Goal: Task Accomplishment & Management: Complete application form

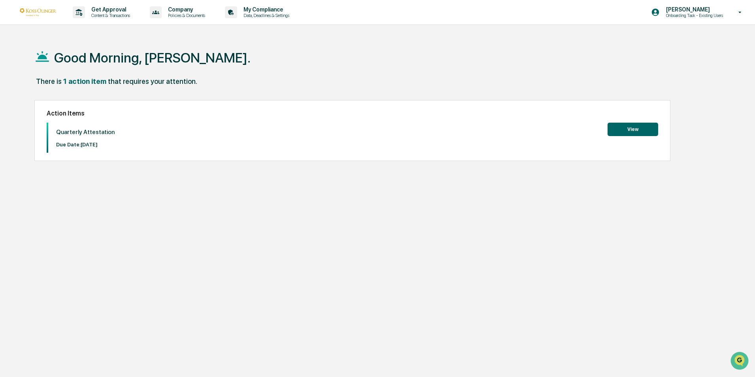
click at [647, 129] on button "View" at bounding box center [633, 129] width 51 height 13
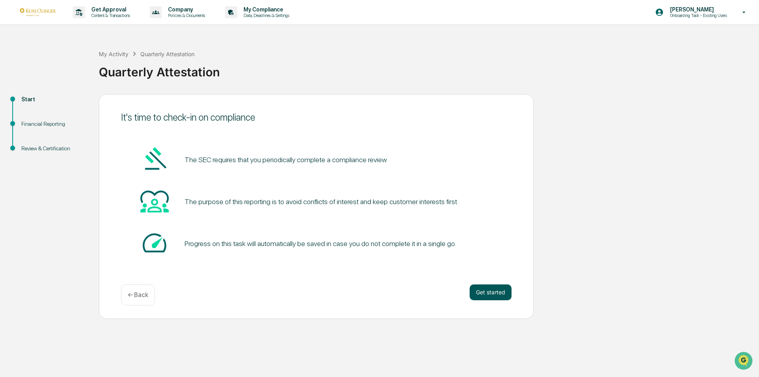
click at [498, 292] on button "Get started" at bounding box center [491, 292] width 42 height 16
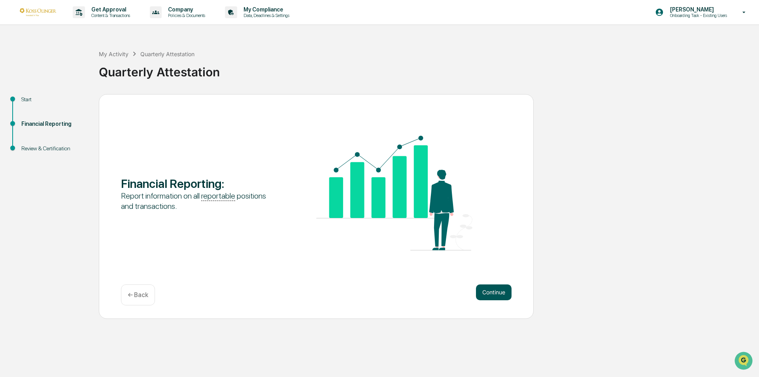
click at [497, 294] on button "Continue" at bounding box center [494, 292] width 36 height 16
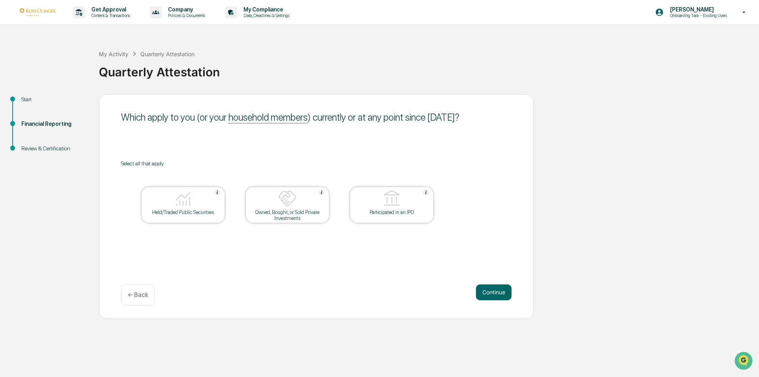
click at [181, 205] on img at bounding box center [183, 198] width 19 height 19
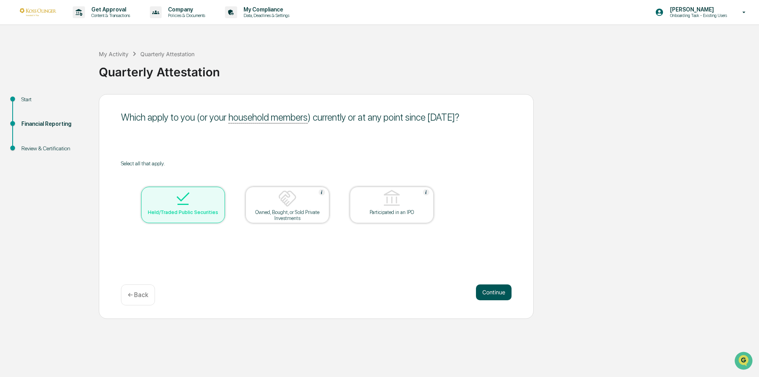
click at [505, 291] on button "Continue" at bounding box center [494, 292] width 36 height 16
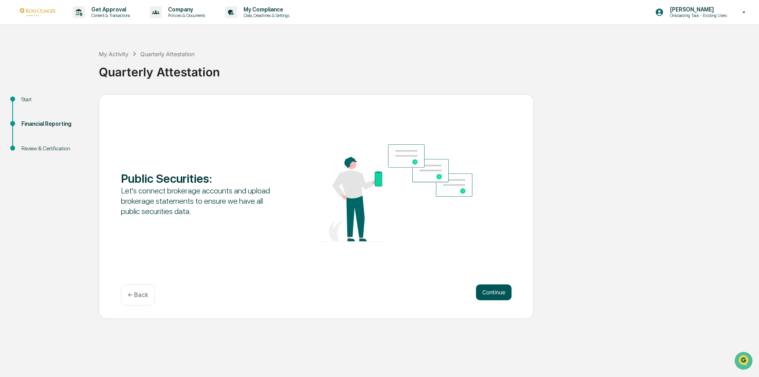
click at [489, 291] on button "Continue" at bounding box center [494, 292] width 36 height 16
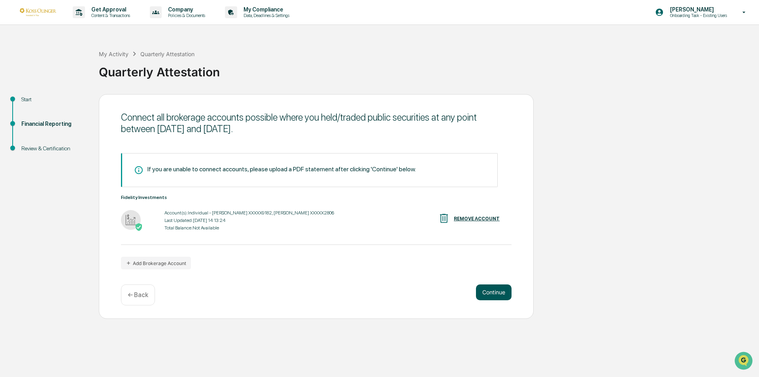
click at [496, 291] on button "Continue" at bounding box center [494, 292] width 36 height 16
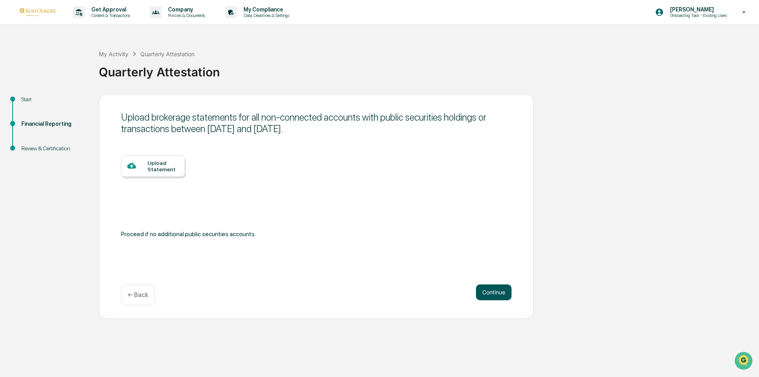
click at [489, 292] on button "Continue" at bounding box center [494, 292] width 36 height 16
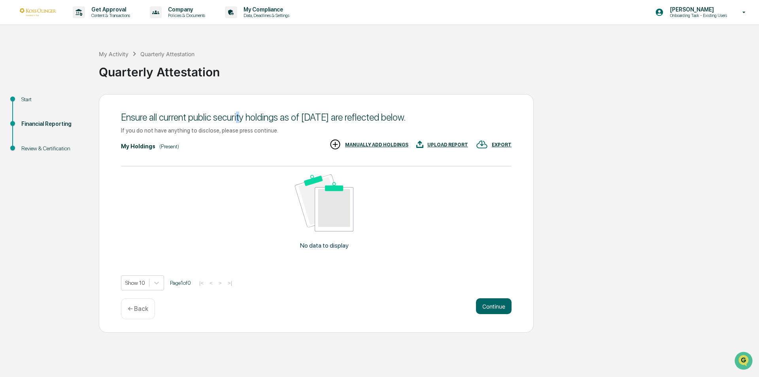
click at [240, 114] on div "Ensure all current public security holdings as of [DATE] are reflected below." at bounding box center [316, 116] width 391 height 11
click at [255, 117] on div "Ensure all current public security holdings as of [DATE] are reflected below." at bounding box center [316, 116] width 391 height 11
click at [134, 313] on div "← Back" at bounding box center [138, 308] width 34 height 21
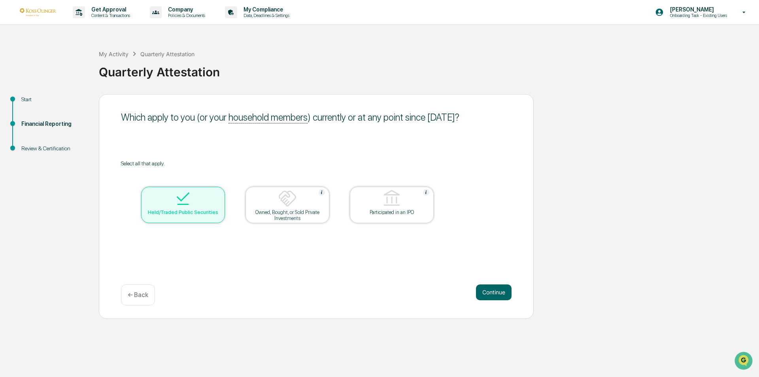
click at [138, 297] on p "← Back" at bounding box center [138, 295] width 21 height 8
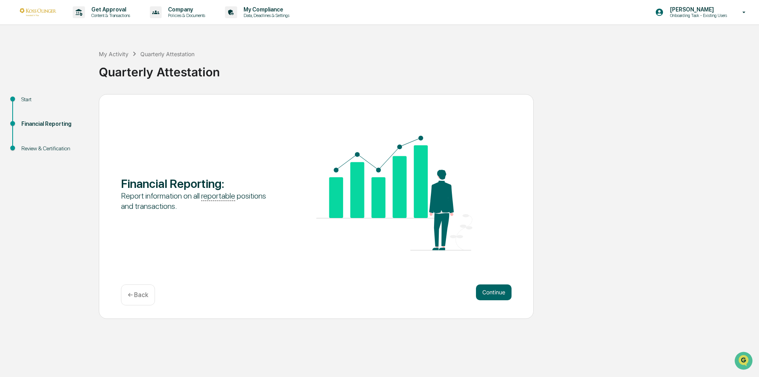
click at [138, 297] on p "← Back" at bounding box center [138, 295] width 21 height 8
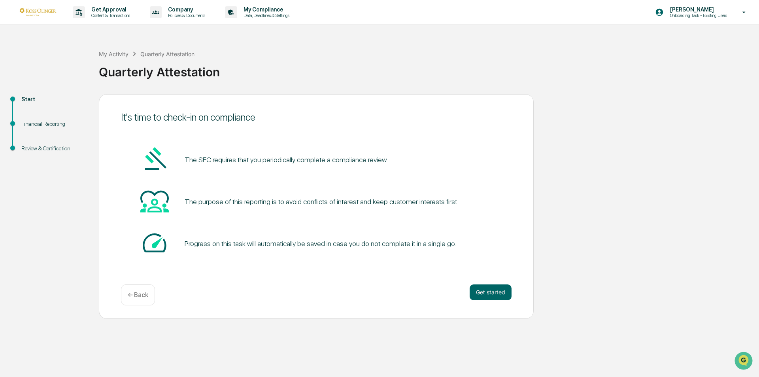
click at [138, 297] on p "← Back" at bounding box center [138, 295] width 21 height 8
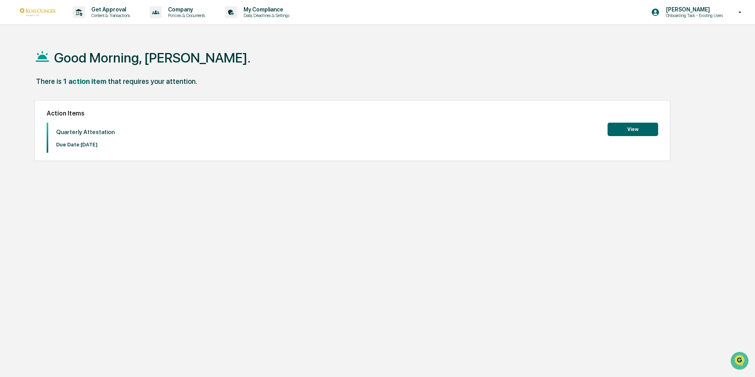
click at [638, 131] on button "View" at bounding box center [633, 129] width 51 height 13
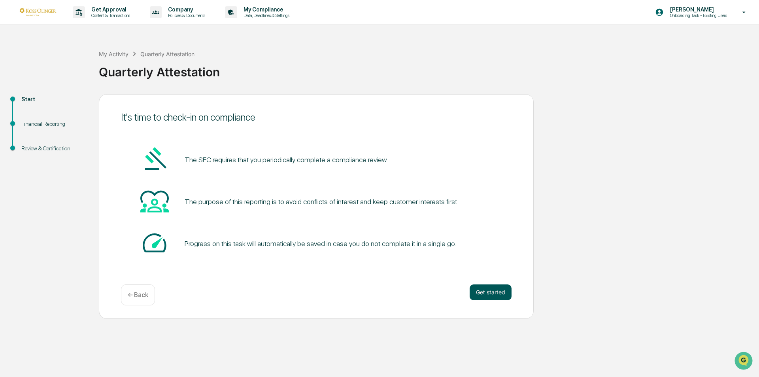
click at [483, 289] on button "Get started" at bounding box center [491, 292] width 42 height 16
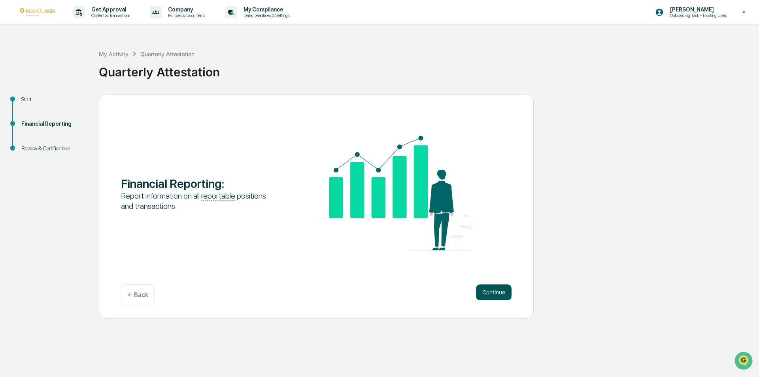
click at [510, 294] on button "Continue" at bounding box center [494, 292] width 36 height 16
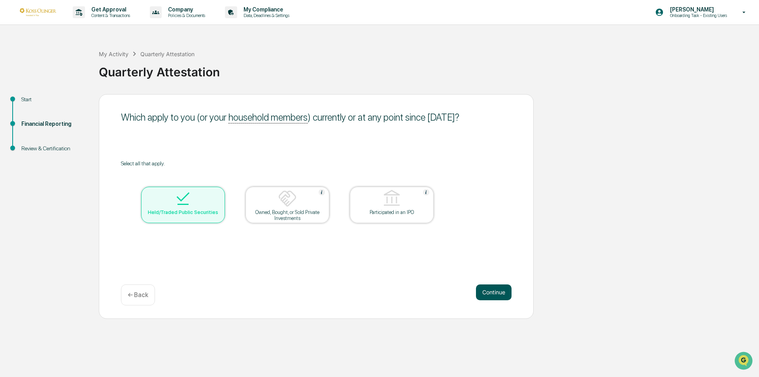
click at [499, 296] on button "Continue" at bounding box center [494, 292] width 36 height 16
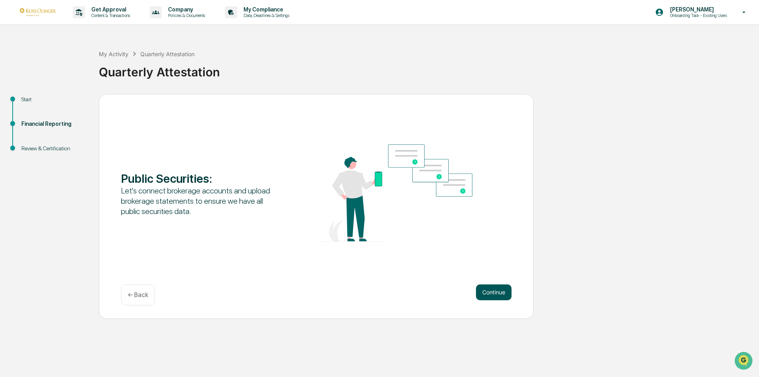
click at [500, 288] on button "Continue" at bounding box center [494, 292] width 36 height 16
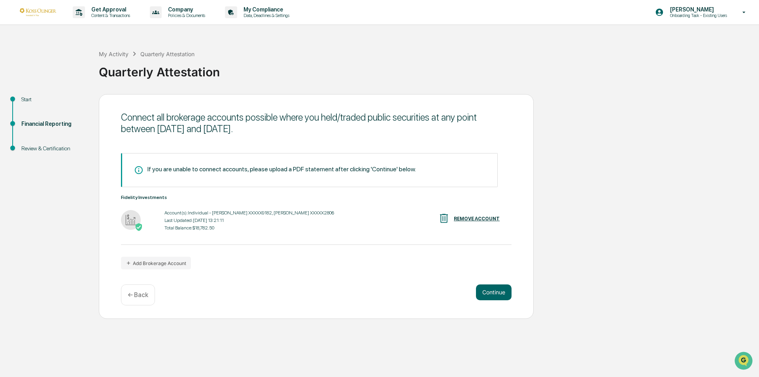
click at [192, 231] on div "Account(s): Individual - TOD XXXXX9182, ROTH IRA XXXXX2806 Last Updated: 2025-1…" at bounding box center [249, 220] width 170 height 25
click at [348, 207] on div "Fidelity Investments Account(s): Individual - TOD XXXXX9182, ROTH IRA XXXXX2806…" at bounding box center [316, 214] width 391 height 38
click at [495, 289] on button "Continue" at bounding box center [494, 292] width 36 height 16
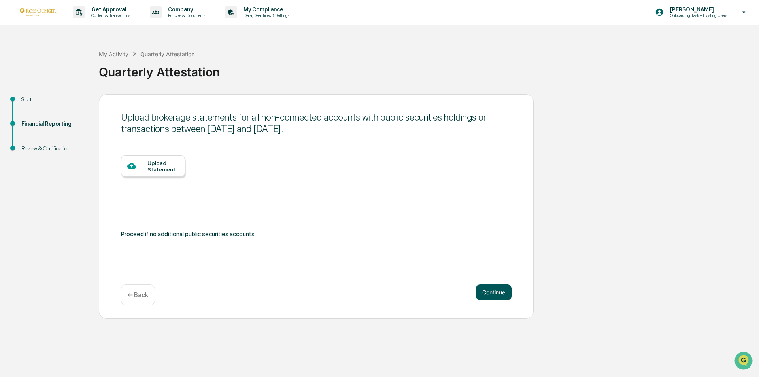
click at [489, 290] on button "Continue" at bounding box center [494, 292] width 36 height 16
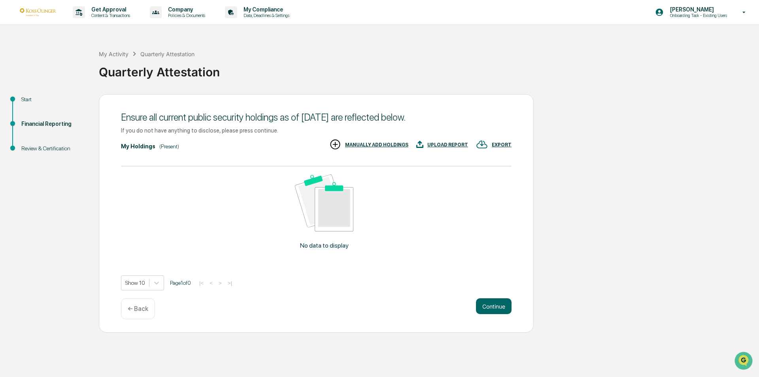
click at [345, 52] on div "My Activity Quarterly Attestation Quarterly Attestation" at bounding box center [427, 65] width 656 height 33
click at [501, 308] on button "Continue" at bounding box center [494, 306] width 36 height 16
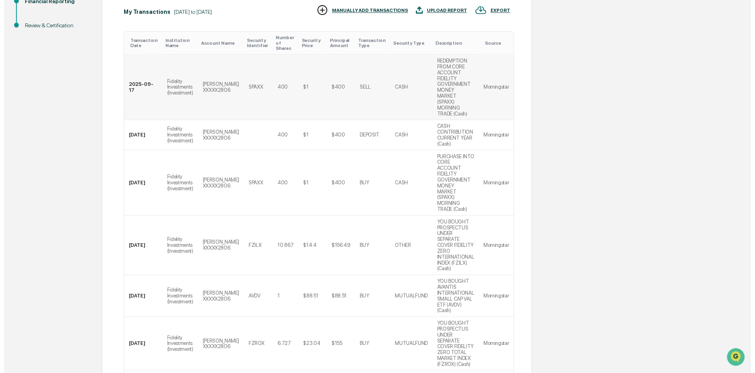
scroll to position [281, 0]
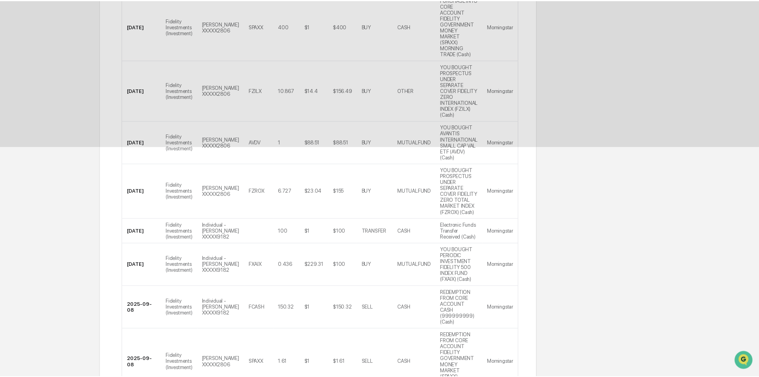
scroll to position [0, 0]
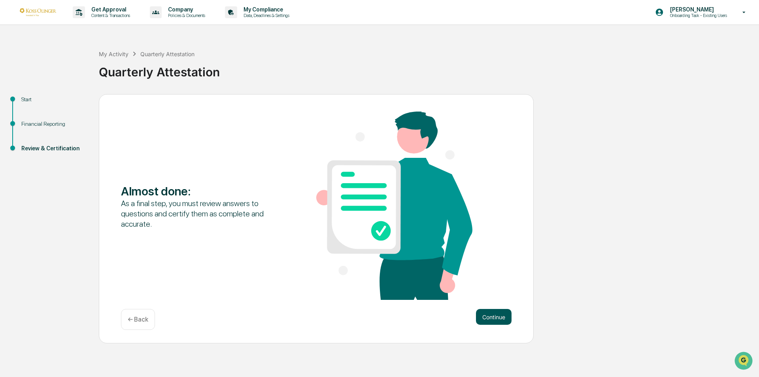
click at [478, 315] on button "Continue" at bounding box center [494, 317] width 36 height 16
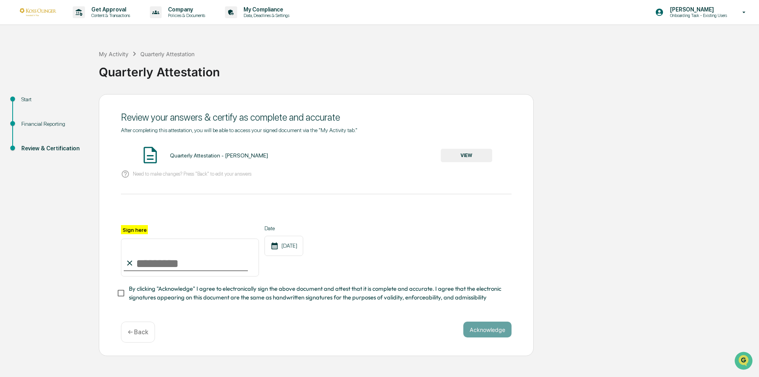
click at [468, 158] on button "VIEW" at bounding box center [466, 155] width 51 height 13
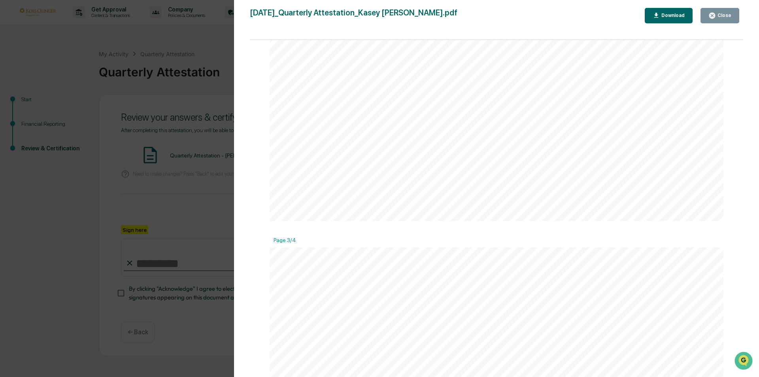
scroll to position [1305, 0]
click at [720, 14] on div "Close" at bounding box center [723, 16] width 15 height 6
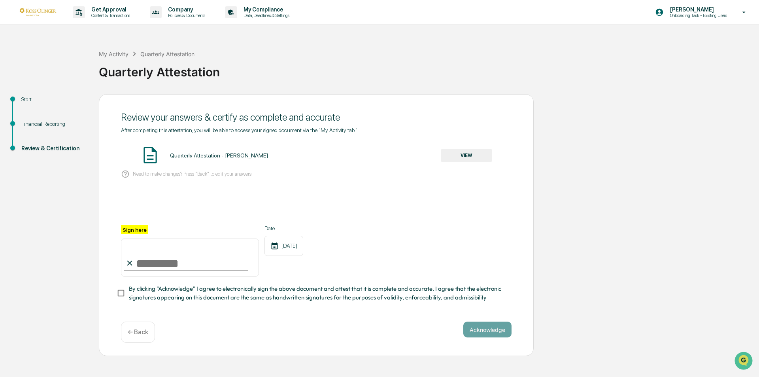
click at [48, 11] on img at bounding box center [38, 12] width 38 height 8
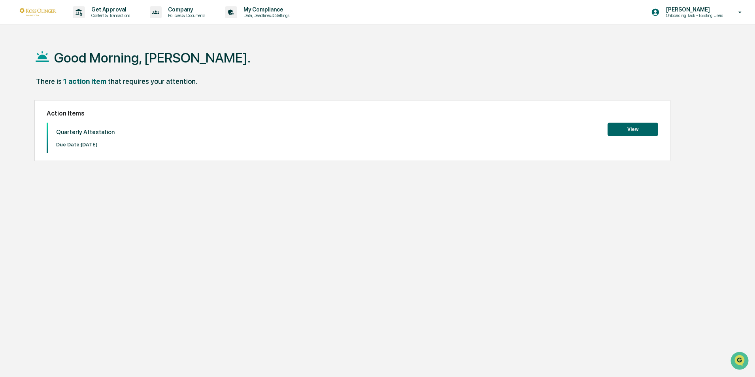
click at [633, 124] on button "View" at bounding box center [633, 129] width 51 height 13
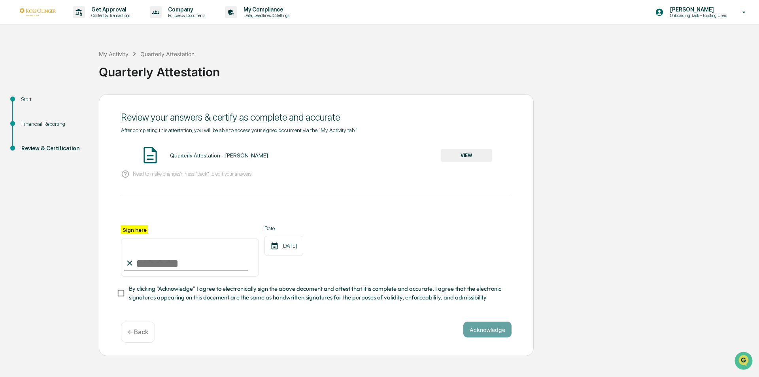
click at [35, 101] on div "Start" at bounding box center [53, 99] width 65 height 8
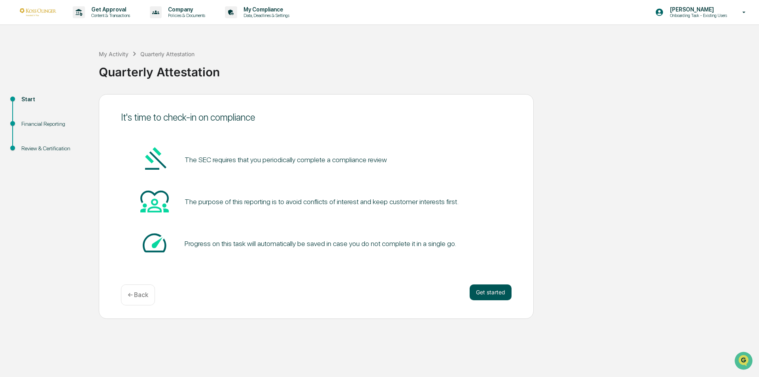
click at [508, 289] on button "Get started" at bounding box center [491, 292] width 42 height 16
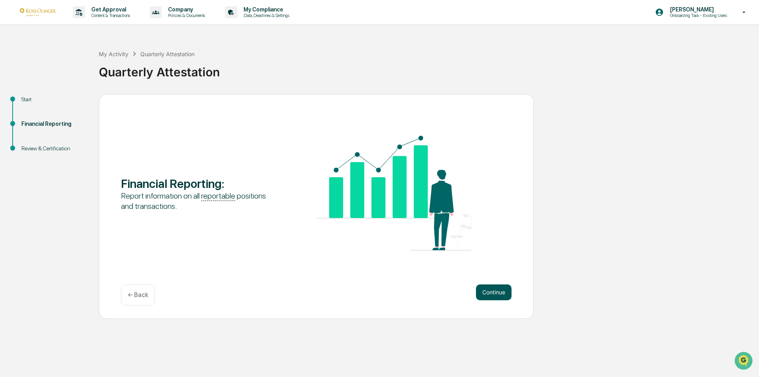
click at [505, 290] on button "Continue" at bounding box center [494, 292] width 36 height 16
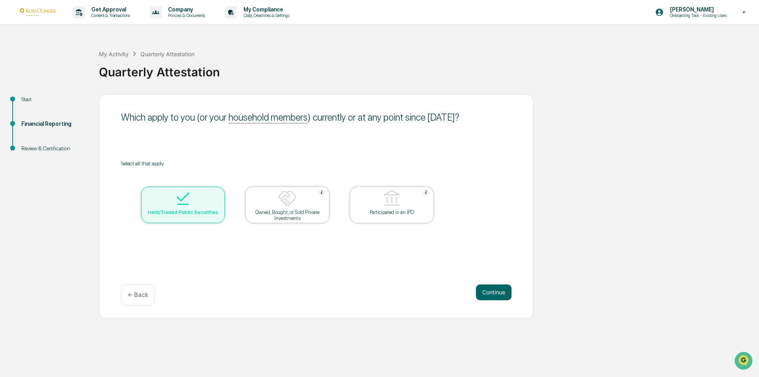
click at [505, 290] on button "Continue" at bounding box center [494, 292] width 36 height 16
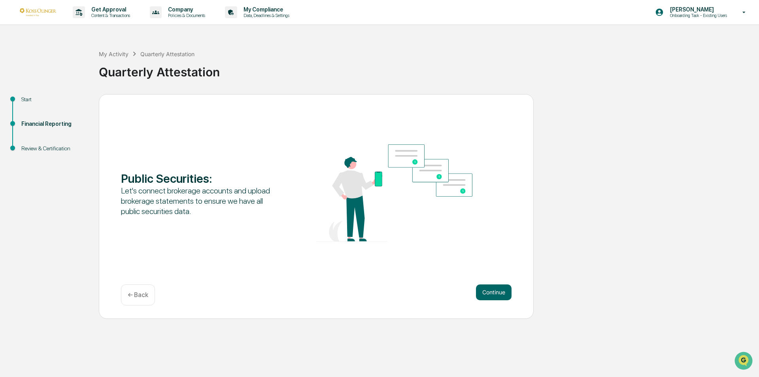
click at [505, 290] on button "Continue" at bounding box center [494, 292] width 36 height 16
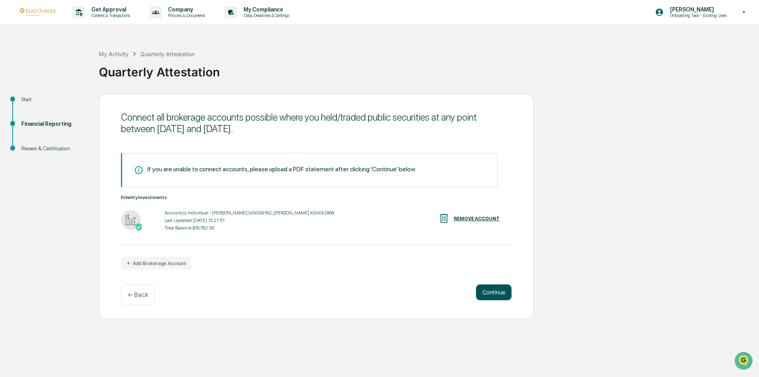
click at [504, 291] on button "Continue" at bounding box center [494, 292] width 36 height 16
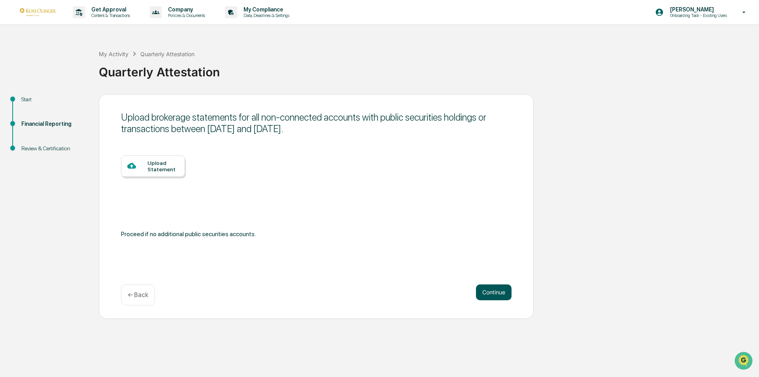
click at [504, 291] on button "Continue" at bounding box center [494, 292] width 36 height 16
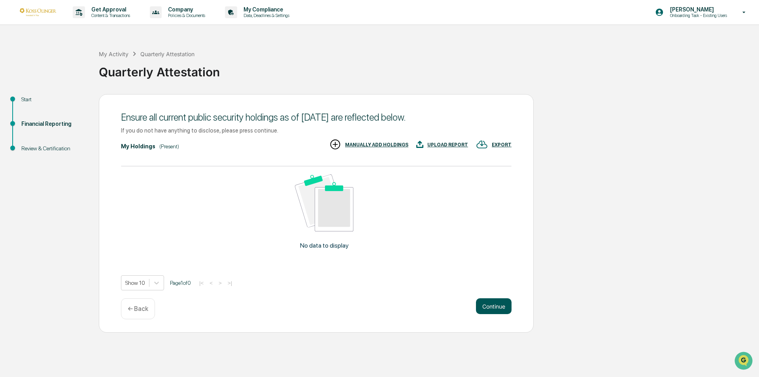
click at [508, 306] on button "Continue" at bounding box center [494, 306] width 36 height 16
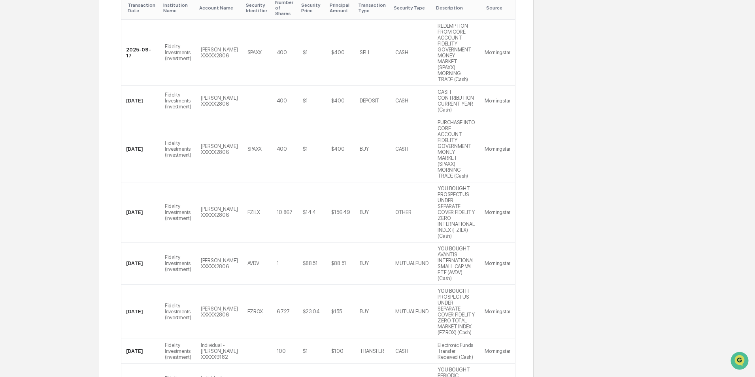
scroll to position [281, 0]
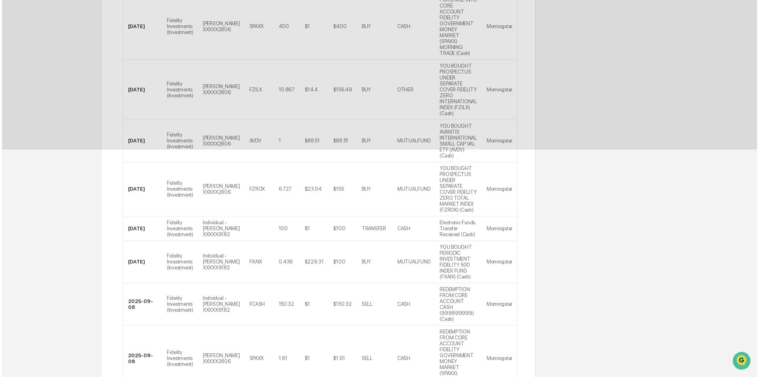
scroll to position [0, 0]
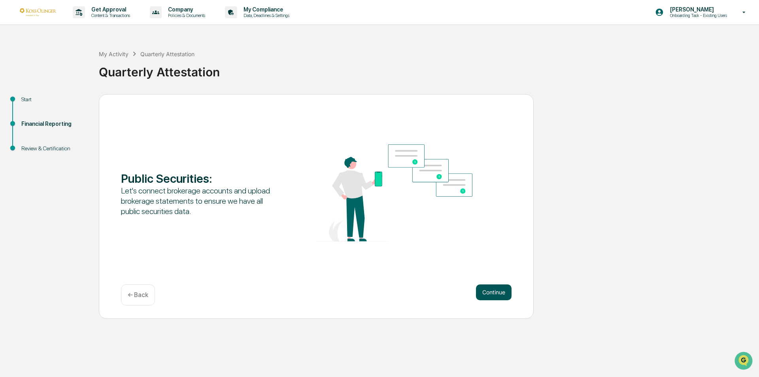
click at [491, 290] on button "Continue" at bounding box center [494, 292] width 36 height 16
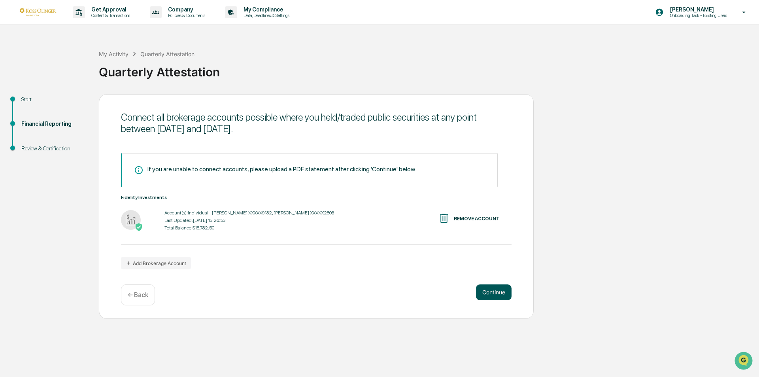
click at [495, 291] on button "Continue" at bounding box center [494, 292] width 36 height 16
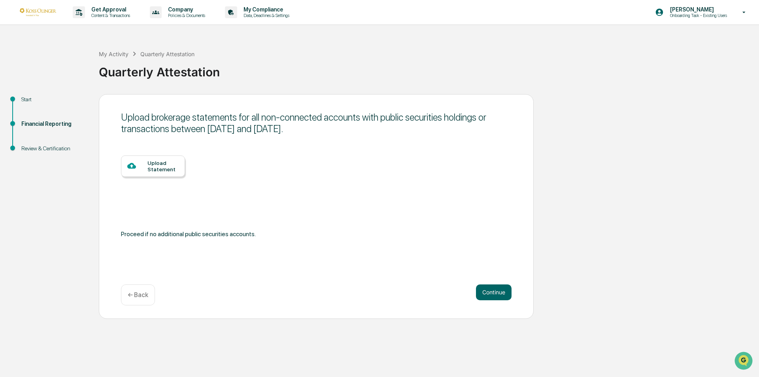
click at [341, 85] on div "My Activity Quarterly Attestation Quarterly Attestation" at bounding box center [427, 66] width 656 height 57
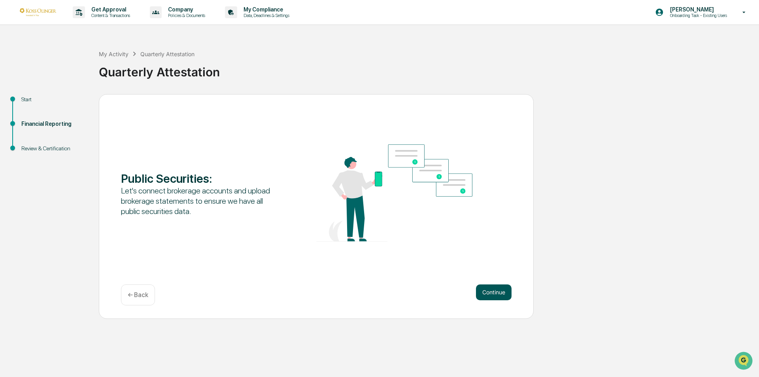
click at [485, 294] on button "Continue" at bounding box center [494, 292] width 36 height 16
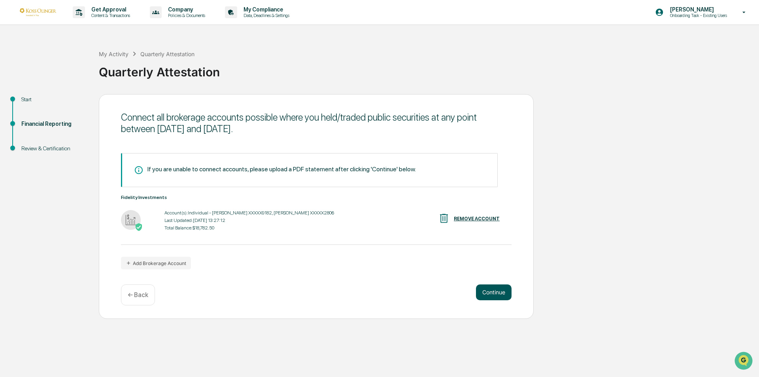
click at [489, 291] on button "Continue" at bounding box center [494, 292] width 36 height 16
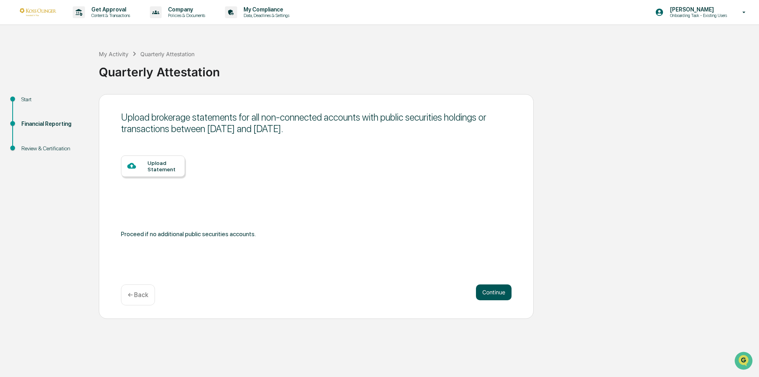
click at [498, 293] on button "Continue" at bounding box center [494, 292] width 36 height 16
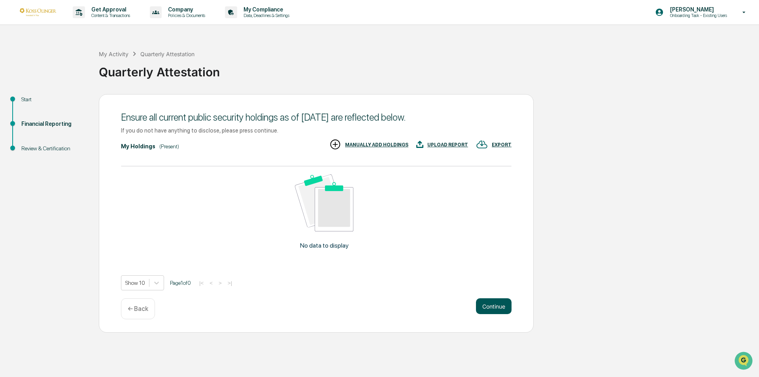
click at [499, 309] on button "Continue" at bounding box center [494, 306] width 36 height 16
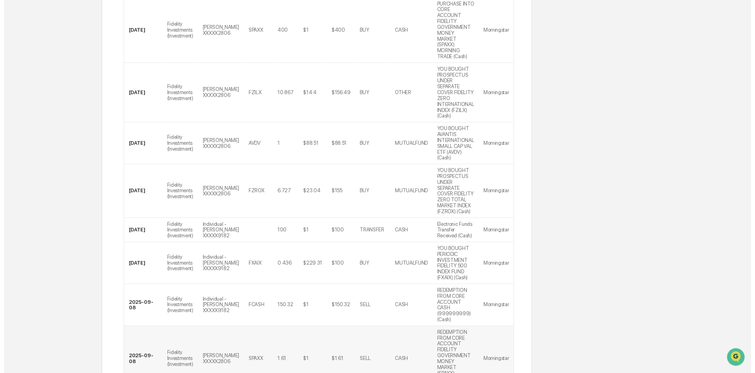
scroll to position [281, 0]
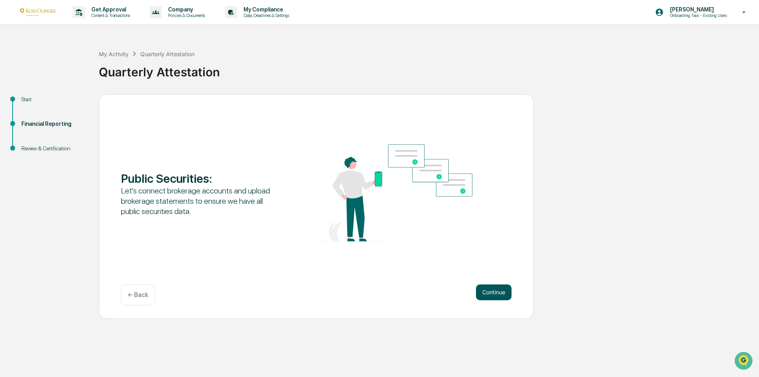
click at [509, 294] on button "Continue" at bounding box center [494, 292] width 36 height 16
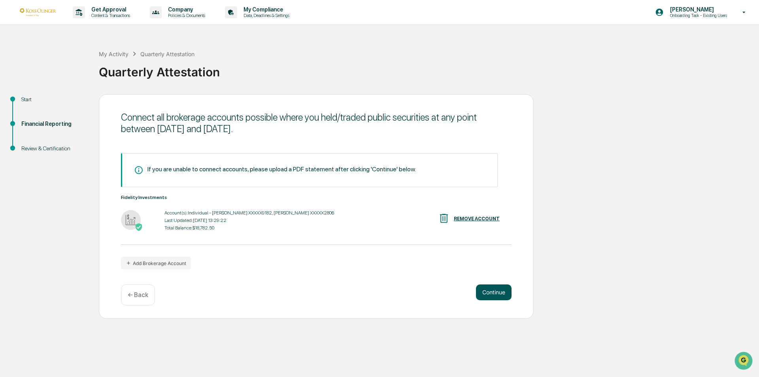
click at [504, 295] on button "Continue" at bounding box center [494, 292] width 36 height 16
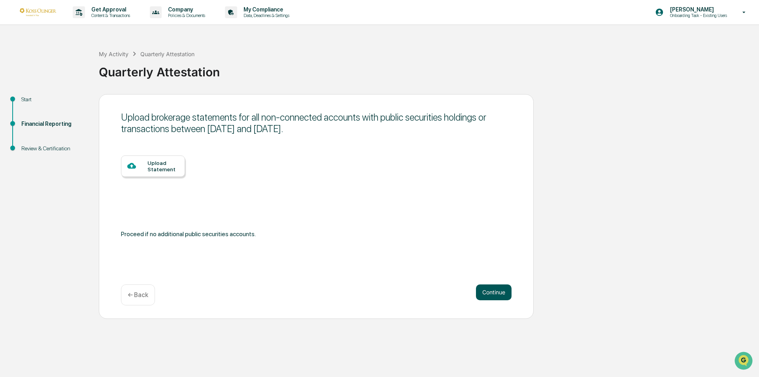
click at [484, 291] on button "Continue" at bounding box center [494, 292] width 36 height 16
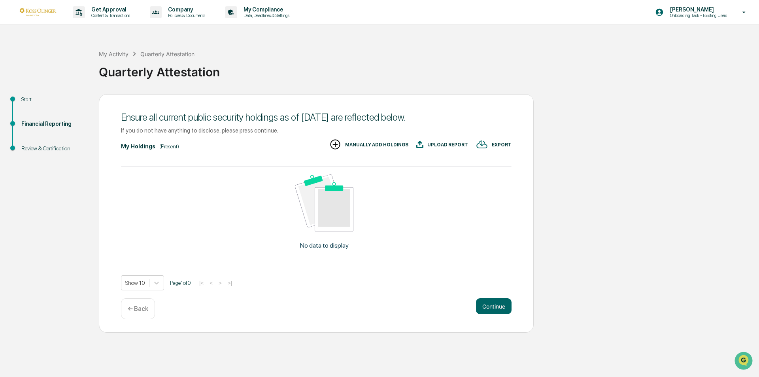
click at [398, 140] on div "MANUALLY ADD HOLDINGS" at bounding box center [368, 144] width 79 height 13
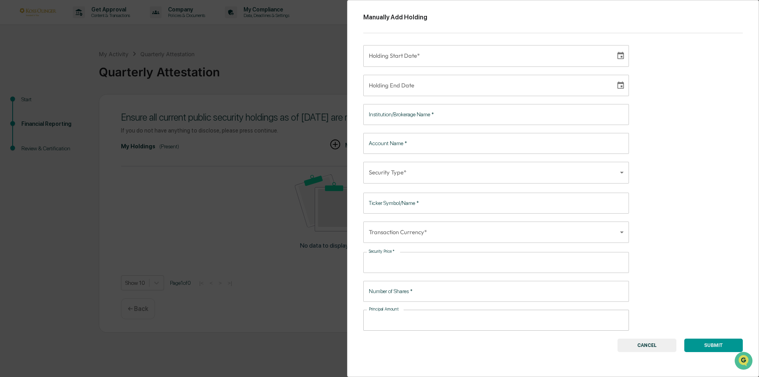
click at [167, 52] on div "Manually Add Holding Holding Start Date* Holding Start Date* Holding End Date H…" at bounding box center [379, 188] width 759 height 377
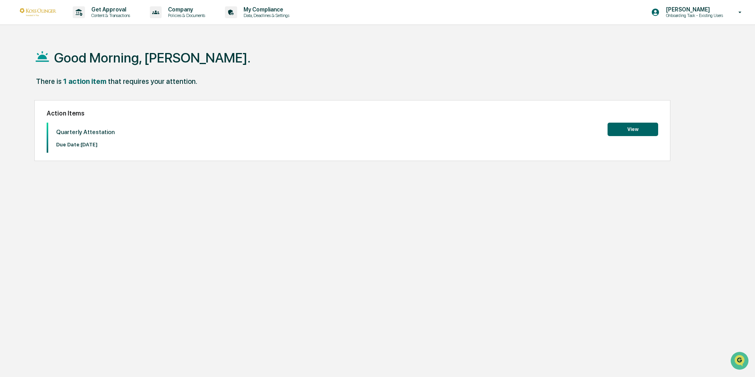
click at [372, 125] on button "View" at bounding box center [633, 129] width 51 height 13
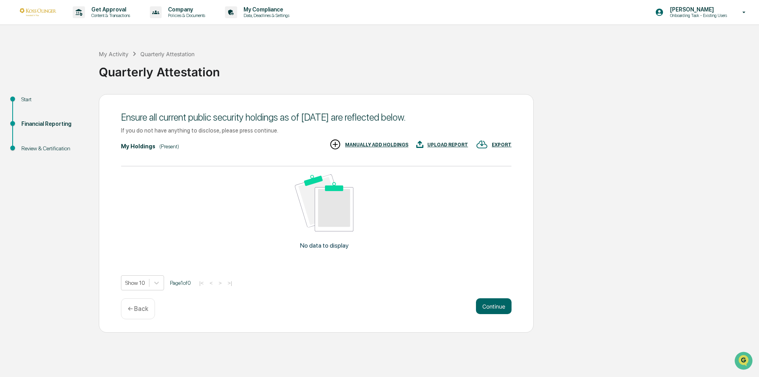
click at [26, 100] on div "Start" at bounding box center [53, 99] width 65 height 8
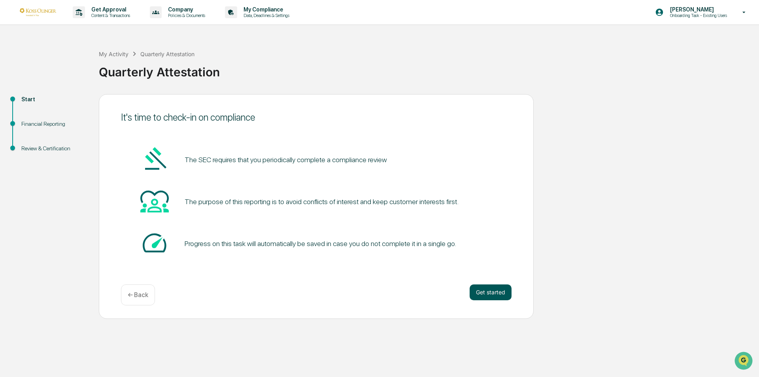
click at [479, 290] on button "Get started" at bounding box center [491, 292] width 42 height 16
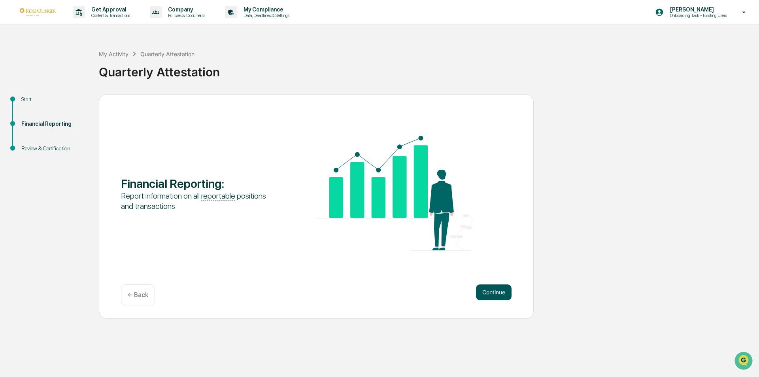
click at [491, 293] on button "Continue" at bounding box center [494, 292] width 36 height 16
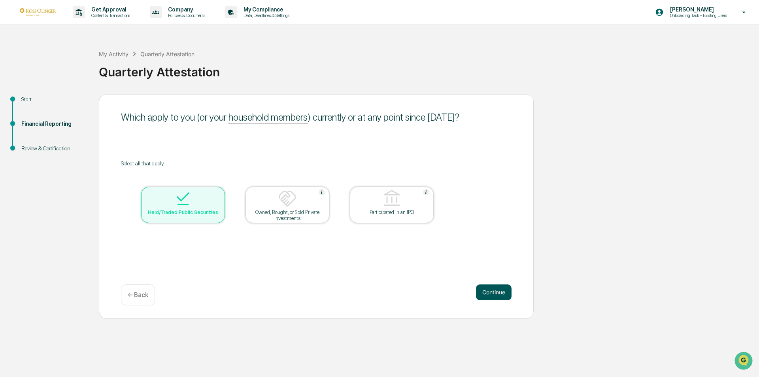
click at [495, 293] on button "Continue" at bounding box center [494, 292] width 36 height 16
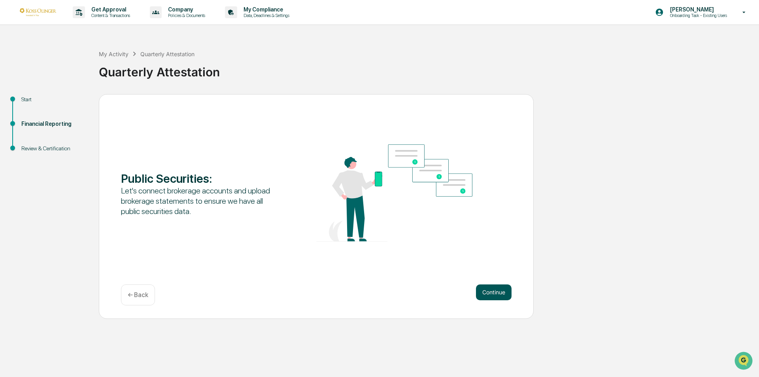
click at [492, 287] on button "Continue" at bounding box center [494, 292] width 36 height 16
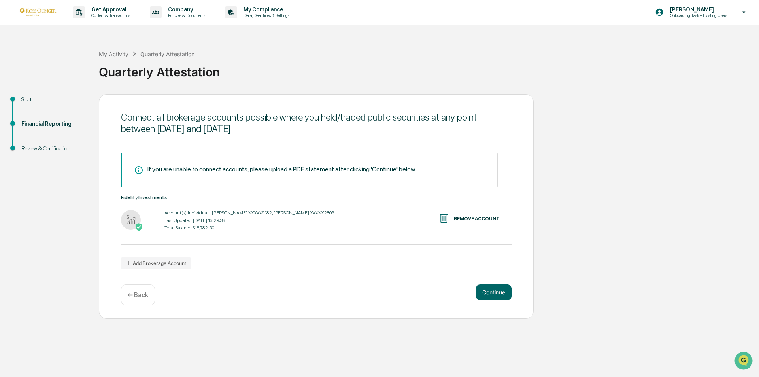
click at [139, 293] on p "← Back" at bounding box center [138, 295] width 21 height 8
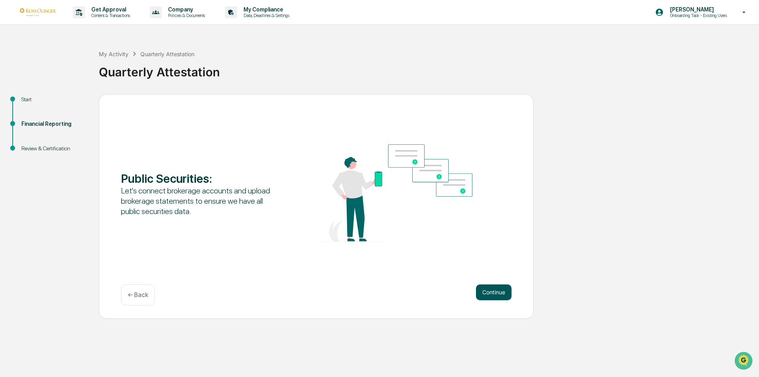
click at [495, 288] on button "Continue" at bounding box center [494, 292] width 36 height 16
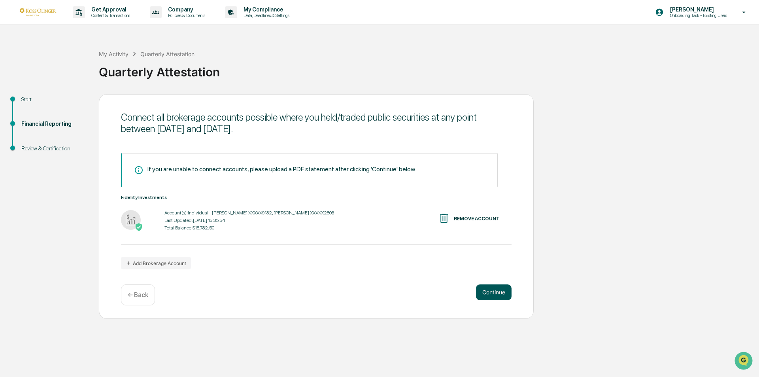
click at [495, 289] on button "Continue" at bounding box center [494, 292] width 36 height 16
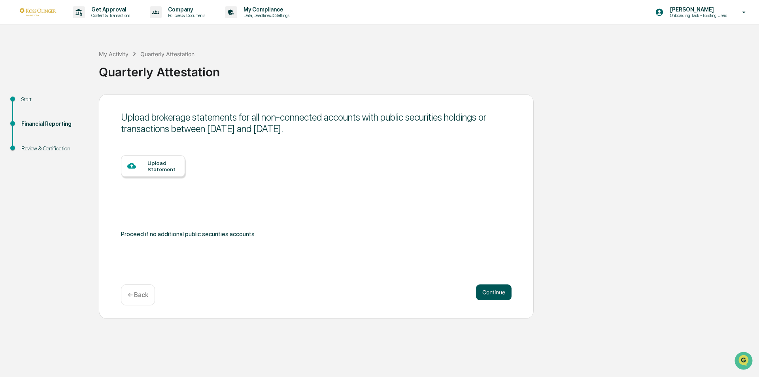
click at [488, 293] on button "Continue" at bounding box center [494, 292] width 36 height 16
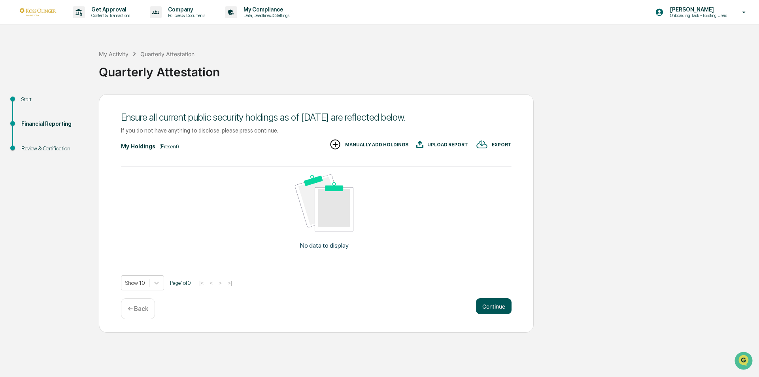
click at [489, 305] on button "Continue" at bounding box center [494, 306] width 36 height 16
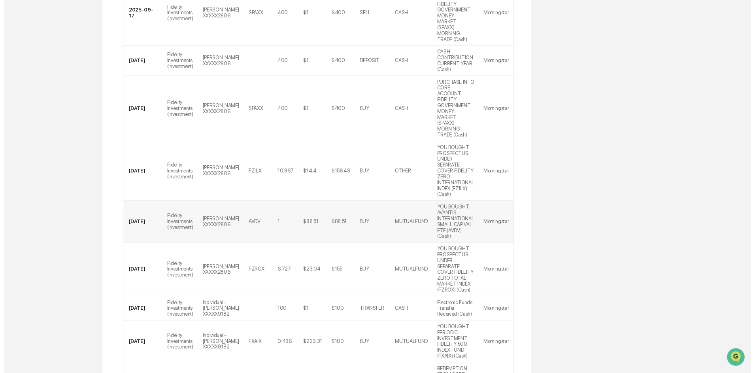
scroll to position [281, 0]
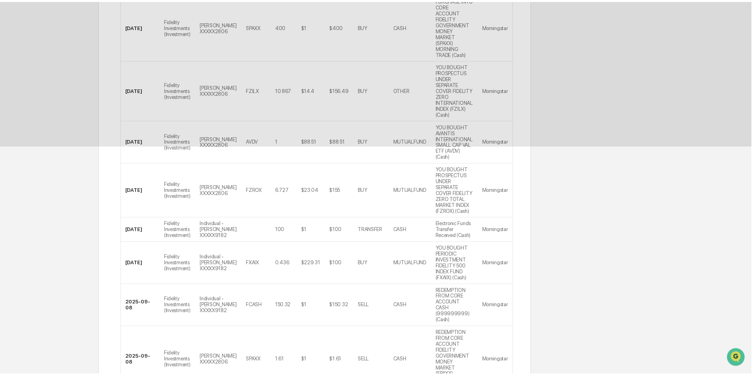
scroll to position [0, 0]
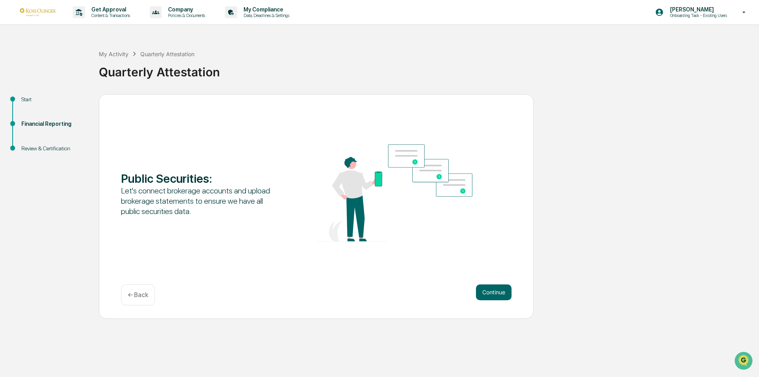
click at [143, 296] on p "← Back" at bounding box center [138, 295] width 21 height 8
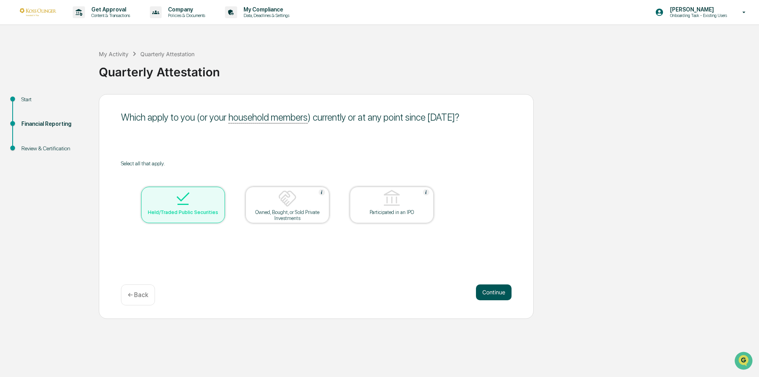
click at [507, 291] on button "Continue" at bounding box center [494, 292] width 36 height 16
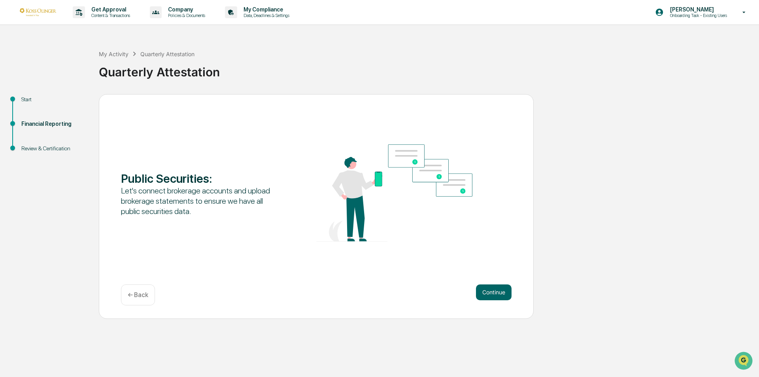
click at [507, 291] on button "Continue" at bounding box center [494, 292] width 36 height 16
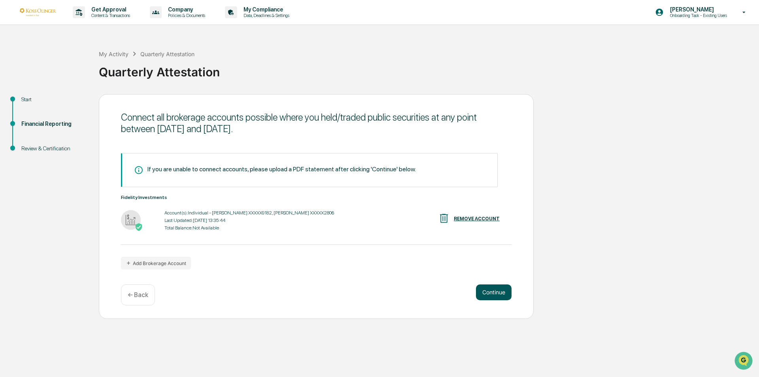
click at [509, 292] on button "Continue" at bounding box center [494, 292] width 36 height 16
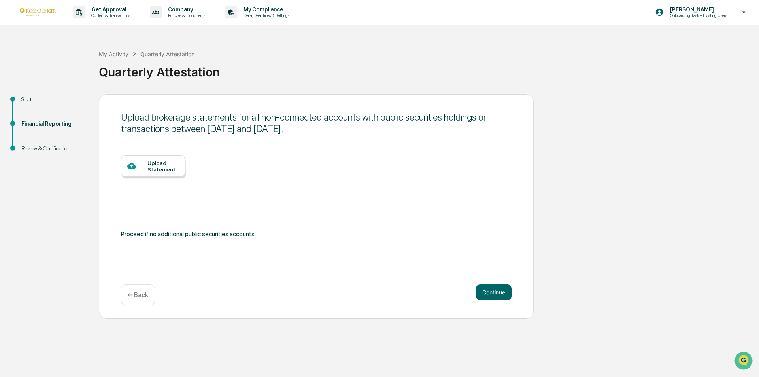
click at [155, 293] on div "Continue ← Back" at bounding box center [316, 294] width 391 height 21
click at [146, 297] on p "← Back" at bounding box center [138, 295] width 21 height 8
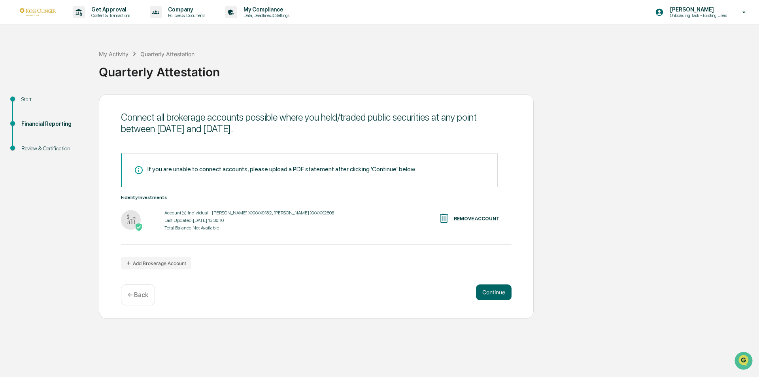
click at [210, 229] on div "Total Balance: Not Available" at bounding box center [249, 228] width 170 height 6
click at [507, 291] on button "Continue" at bounding box center [494, 292] width 36 height 16
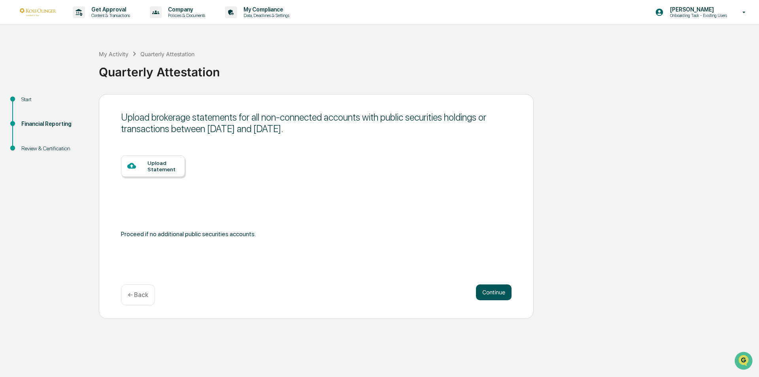
click at [508, 294] on button "Continue" at bounding box center [494, 292] width 36 height 16
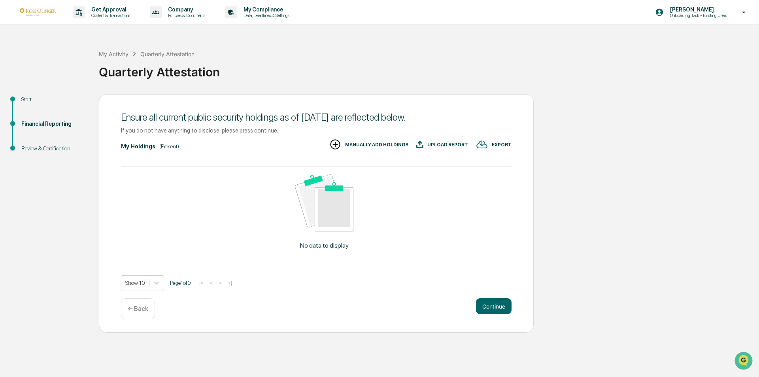
click at [375, 144] on div "MANUALLY ADD HOLDINGS" at bounding box center [376, 145] width 63 height 6
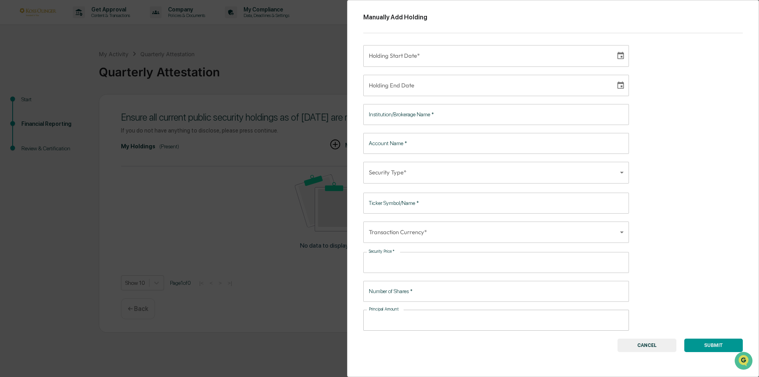
click at [387, 119] on input "Institution/Brokerage Name   *" at bounding box center [496, 114] width 266 height 21
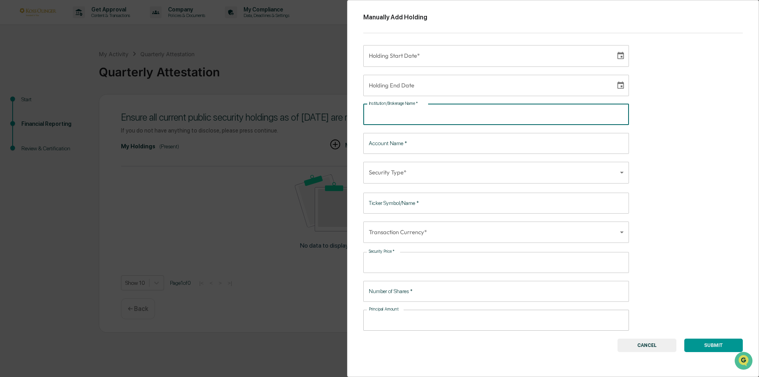
type input "**********"
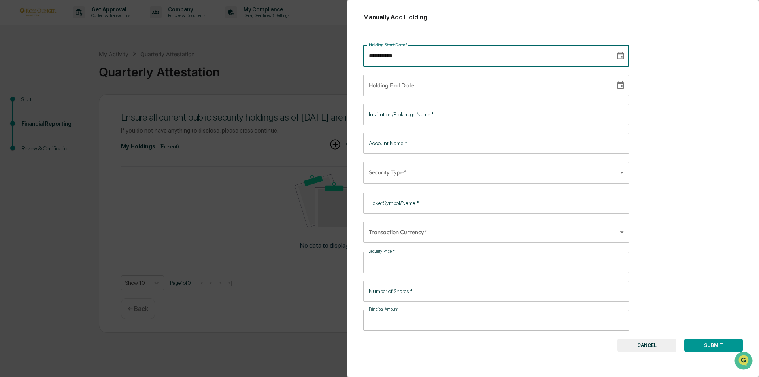
click at [384, 51] on div "**********" at bounding box center [496, 55] width 266 height 21
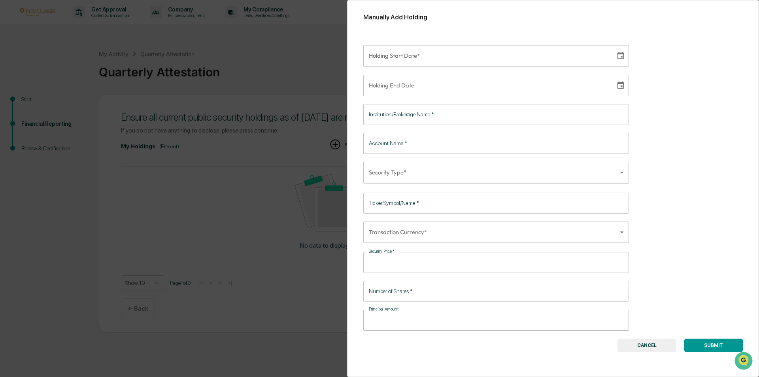
click at [662, 96] on div "Manually Add Holding Holding Start Date* Holding Start Date* Holding End Date H…" at bounding box center [553, 188] width 412 height 377
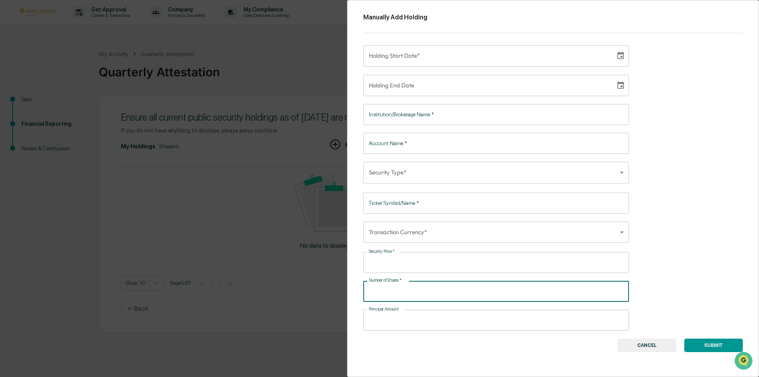
click at [385, 294] on input "Number of Shares   *" at bounding box center [496, 291] width 266 height 21
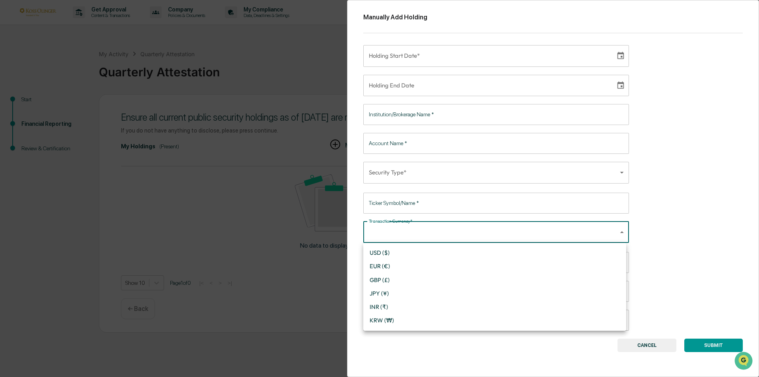
click at [383, 239] on body "Get Approval Content & Transactions Company Policies & Documents My Compliance …" at bounding box center [379, 188] width 759 height 377
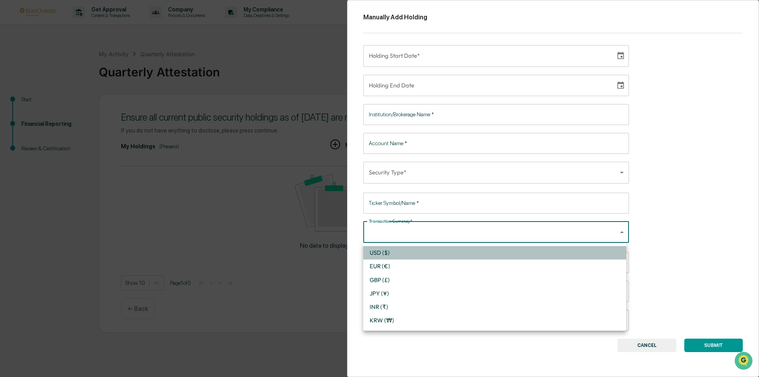
click at [382, 253] on li "USD ($)" at bounding box center [494, 252] width 263 height 13
type input "*"
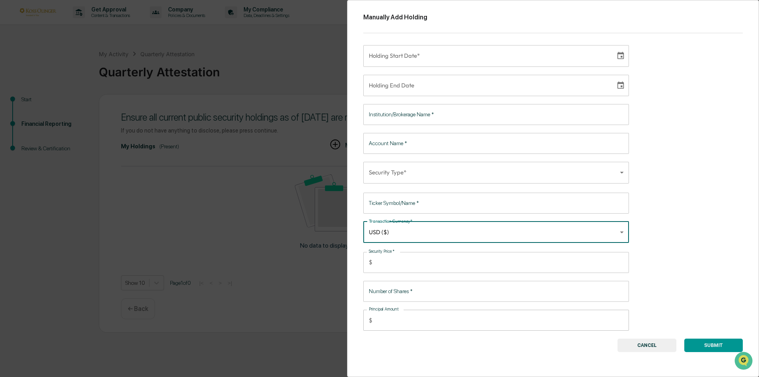
click at [392, 205] on input "Ticker Symbol/Name   *" at bounding box center [496, 203] width 266 height 21
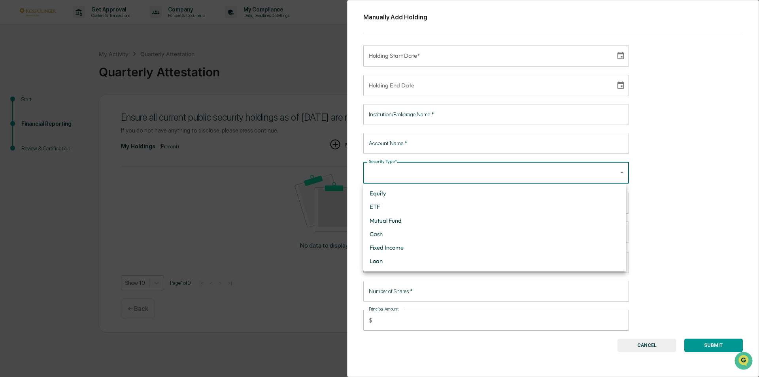
click at [392, 178] on body "Get Approval Content & Transactions Company Policies & Documents My Compliance …" at bounding box center [379, 188] width 759 height 377
click at [678, 171] on div at bounding box center [379, 188] width 759 height 377
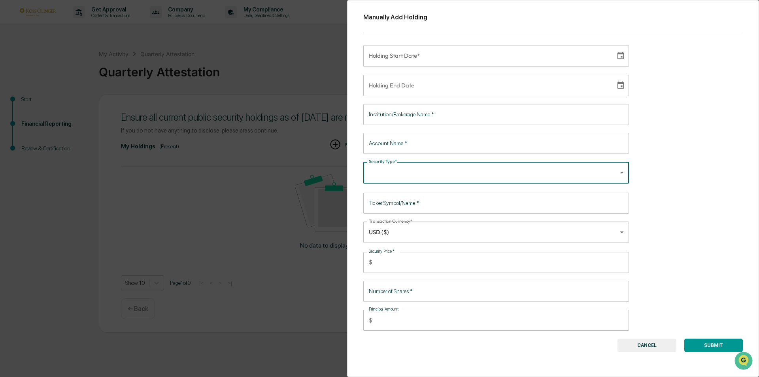
click at [458, 148] on input "Account Name   *" at bounding box center [496, 143] width 266 height 21
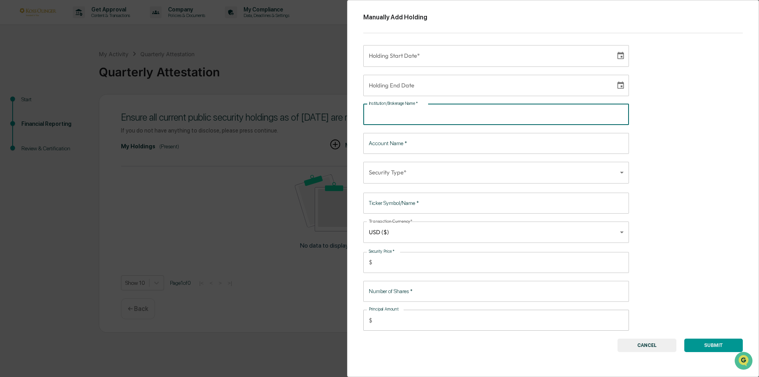
click at [400, 117] on input "Institution/Brokerage Name   *" at bounding box center [496, 114] width 266 height 21
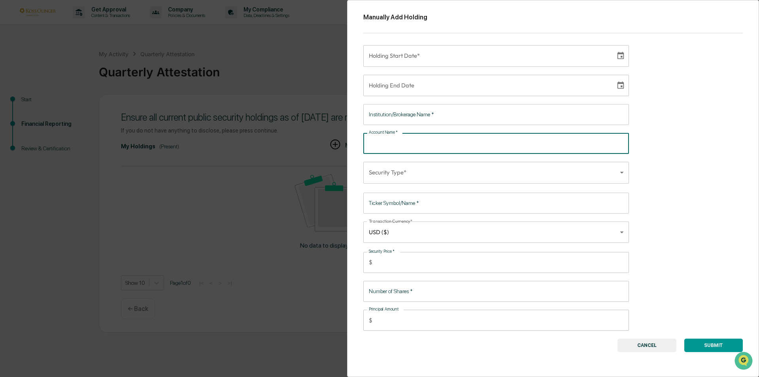
click at [413, 146] on input "Account Name   *" at bounding box center [496, 143] width 266 height 21
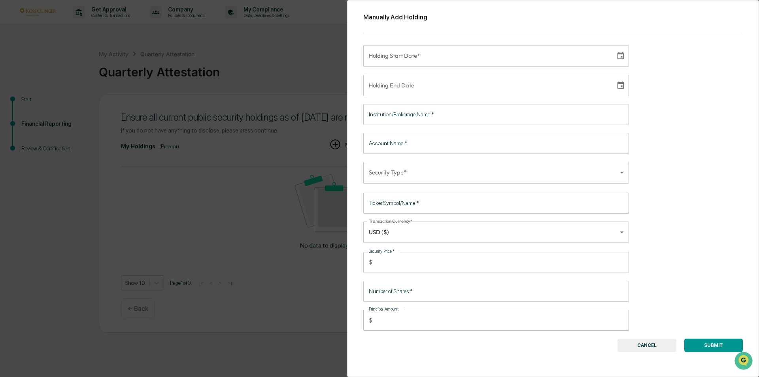
click at [313, 38] on div "Manually Add Holding Holding Start Date* Holding Start Date* Holding End Date H…" at bounding box center [379, 188] width 759 height 377
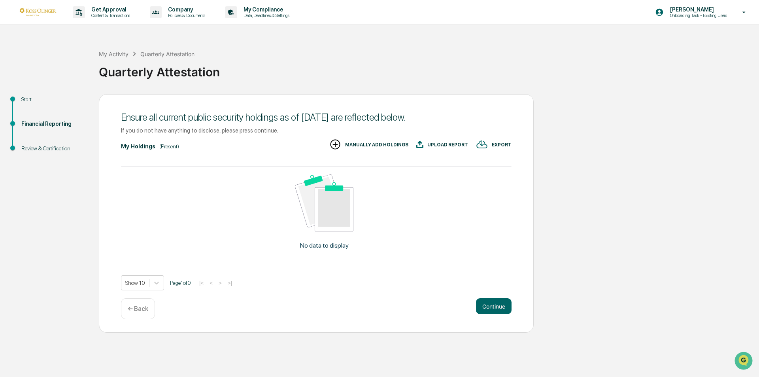
click at [138, 310] on p "← Back" at bounding box center [138, 309] width 21 height 8
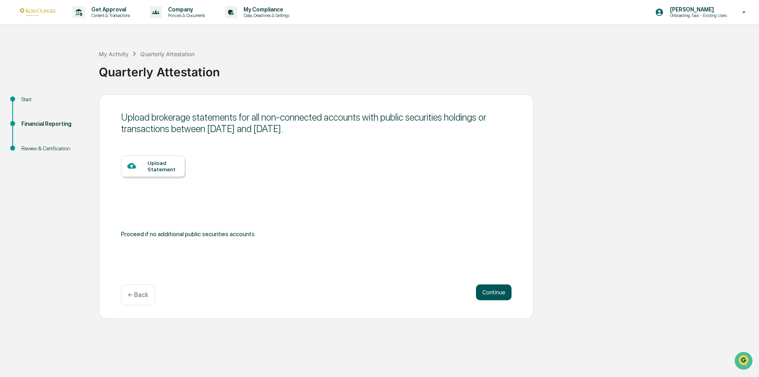
click at [497, 288] on button "Continue" at bounding box center [494, 292] width 36 height 16
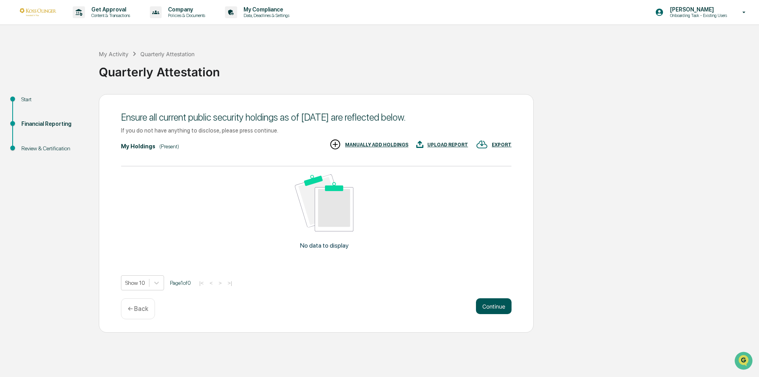
click at [493, 306] on button "Continue" at bounding box center [494, 306] width 36 height 16
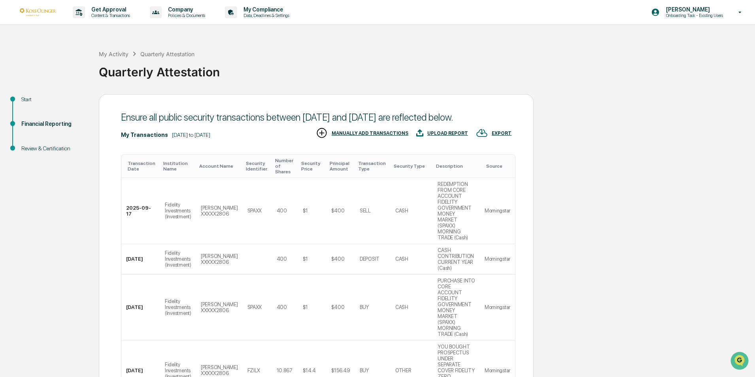
click at [164, 53] on div "Quarterly Attestation" at bounding box center [167, 54] width 54 height 7
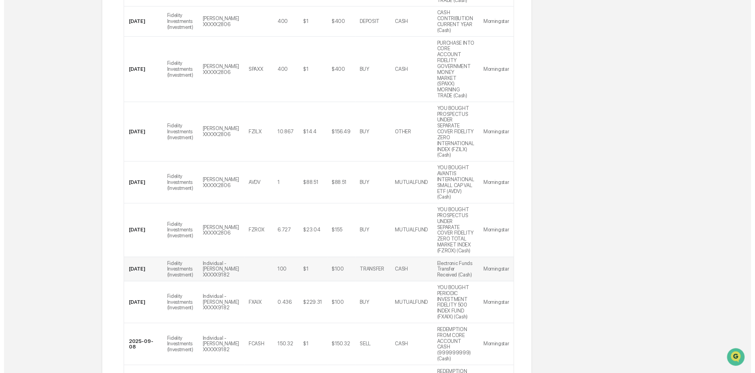
scroll to position [281, 0]
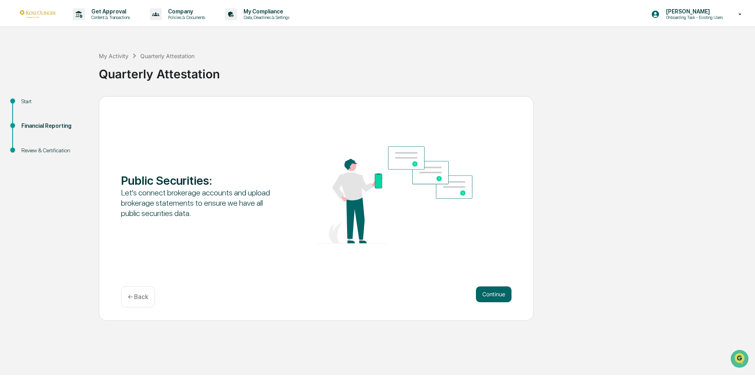
scroll to position [0, 0]
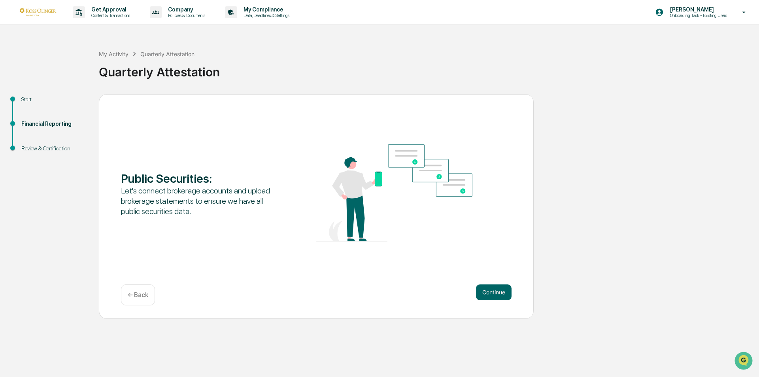
click at [136, 292] on p "← Back" at bounding box center [138, 295] width 21 height 8
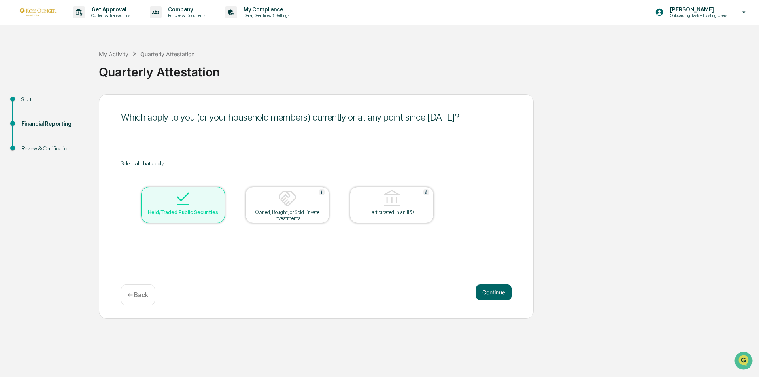
click at [142, 298] on p "← Back" at bounding box center [138, 295] width 21 height 8
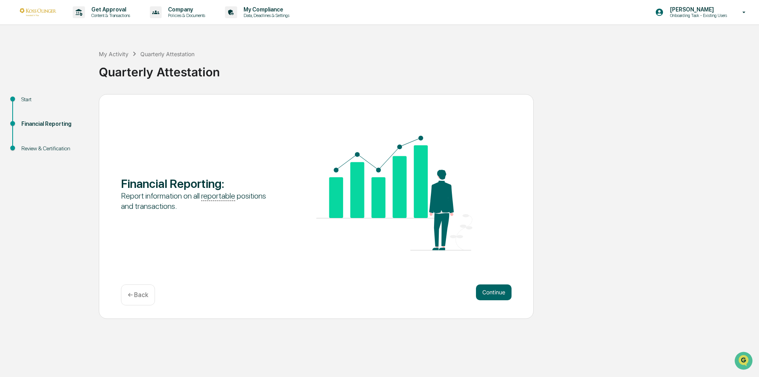
click at [145, 294] on p "← Back" at bounding box center [138, 295] width 21 height 8
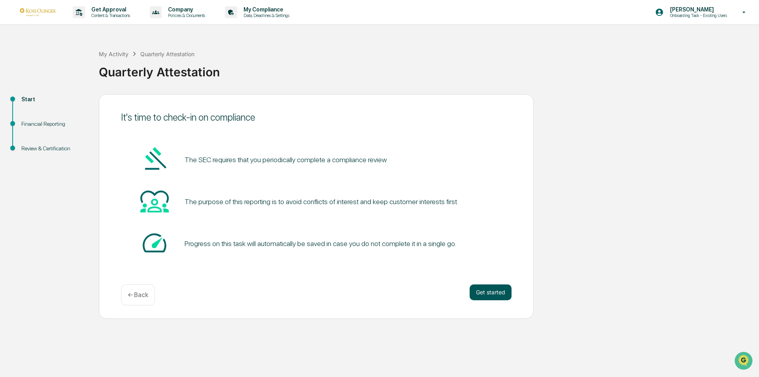
click at [486, 291] on button "Get started" at bounding box center [491, 292] width 42 height 16
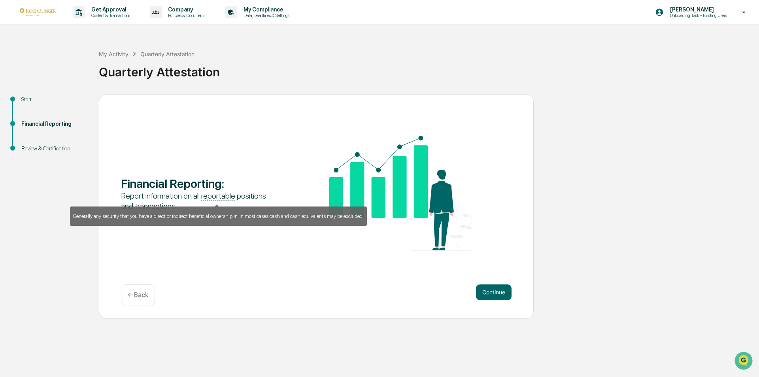
click at [224, 195] on u "reportable" at bounding box center [218, 196] width 34 height 10
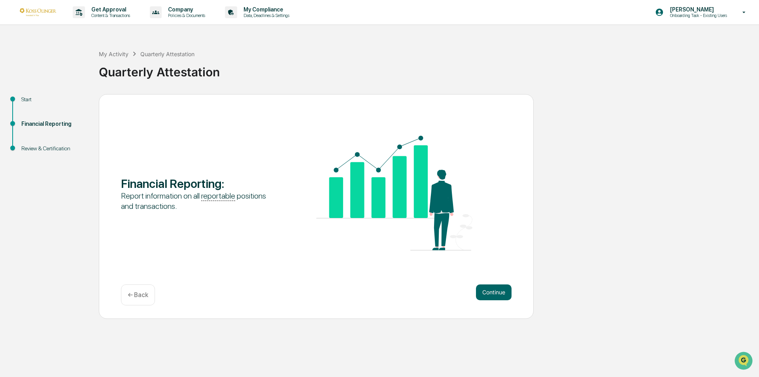
click at [261, 336] on div "Get Approval Content & Transactions Company Policies & Documents My Compliance …" at bounding box center [379, 188] width 759 height 377
click at [498, 293] on button "Continue" at bounding box center [494, 292] width 36 height 16
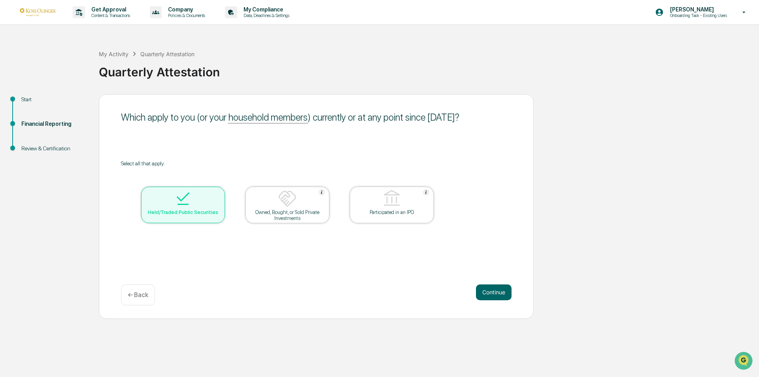
click at [498, 293] on button "Continue" at bounding box center [494, 292] width 36 height 16
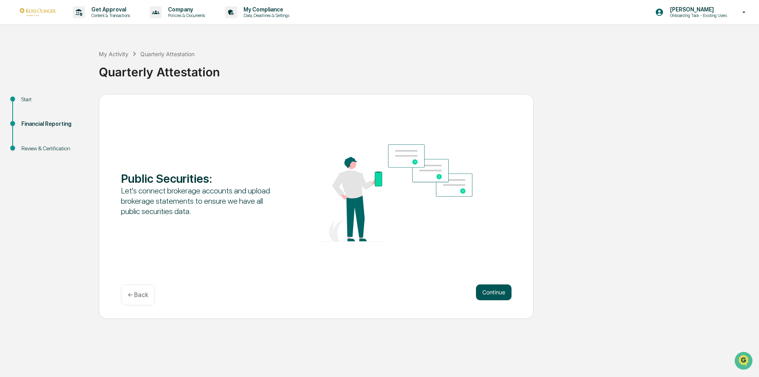
click at [499, 293] on button "Continue" at bounding box center [494, 292] width 36 height 16
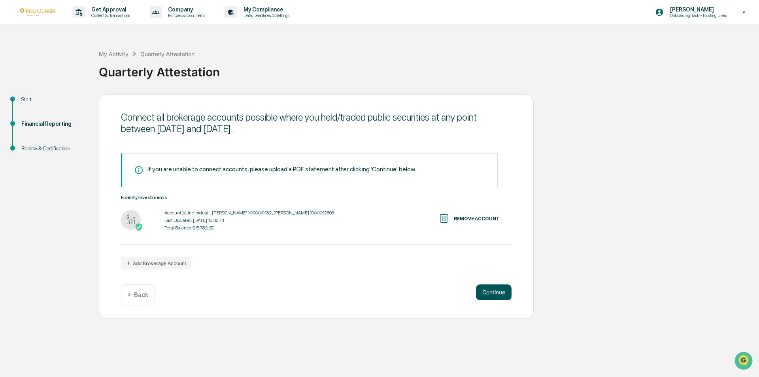
click at [499, 293] on button "Continue" at bounding box center [494, 292] width 36 height 16
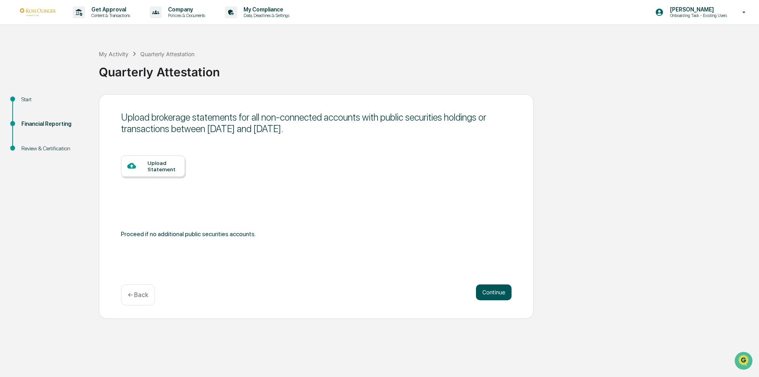
click at [494, 293] on button "Continue" at bounding box center [494, 292] width 36 height 16
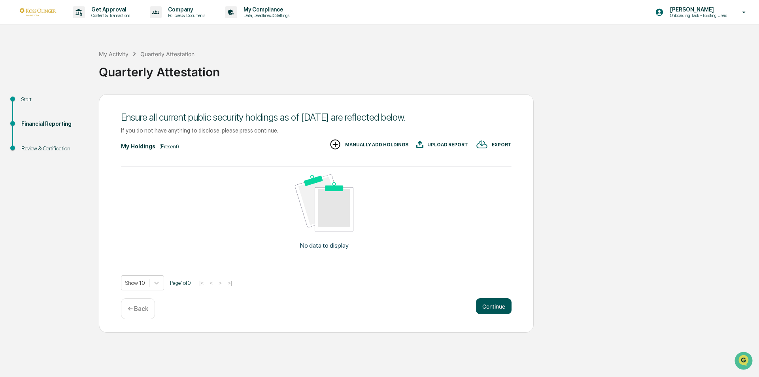
click at [485, 309] on button "Continue" at bounding box center [494, 306] width 36 height 16
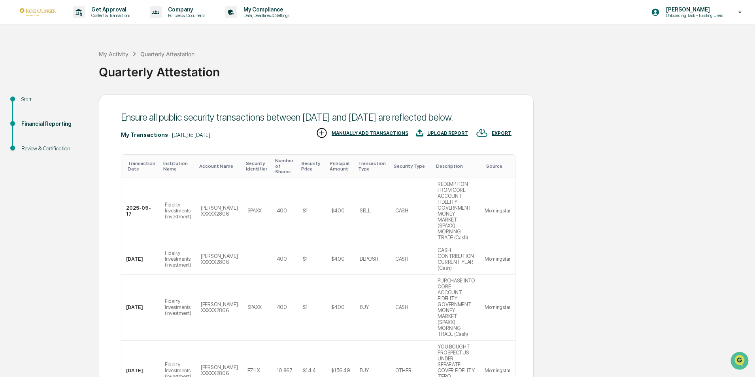
click at [170, 53] on div "Quarterly Attestation" at bounding box center [167, 54] width 54 height 7
click at [110, 53] on div "My Activity" at bounding box center [114, 54] width 30 height 7
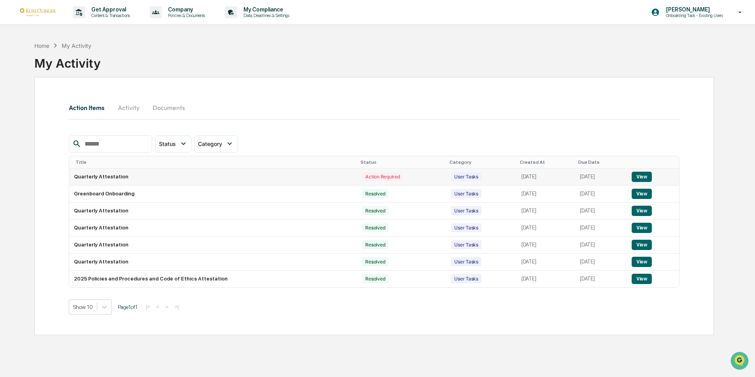
click at [650, 177] on button "View" at bounding box center [642, 177] width 20 height 10
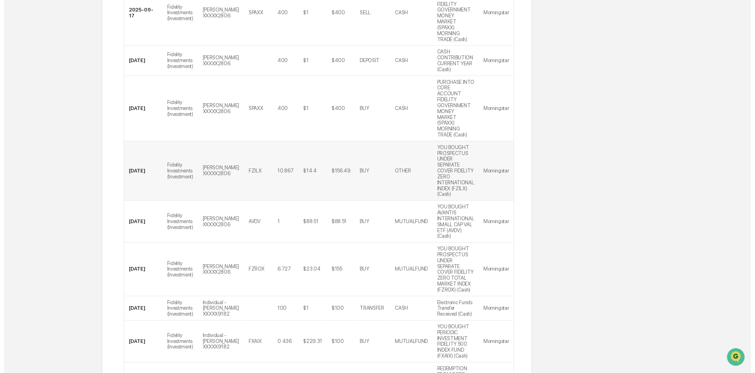
scroll to position [281, 0]
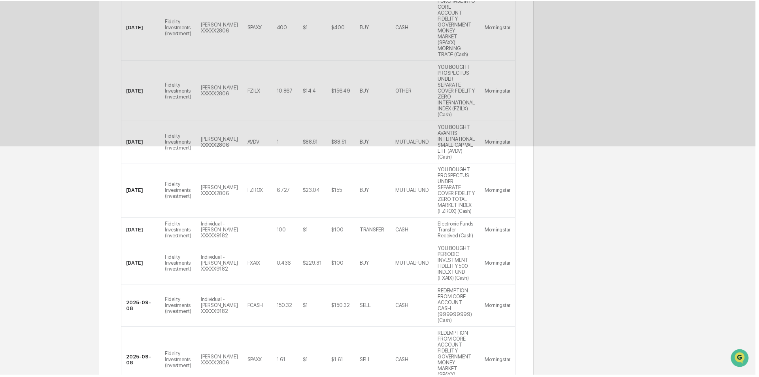
scroll to position [0, 0]
